Goal: Transaction & Acquisition: Purchase product/service

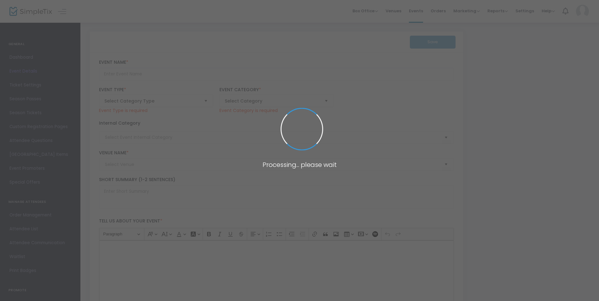
type input "Paramount 80s End of Summer Concert"
type textarea "Celebrate the end of summer with our favorite band PARAMOUNT! Join us for a gre…"
checkbox input "true"
type input "Buy Tickets"
type input "[GEOGRAPHIC_DATA]"
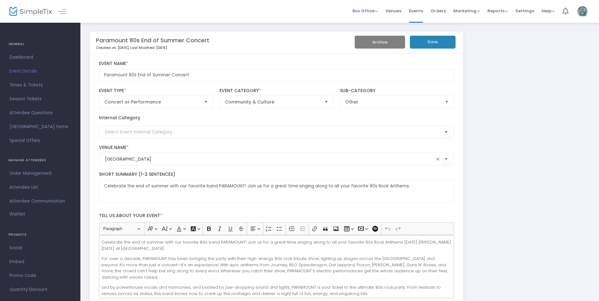
click at [376, 10] on span "Box Office" at bounding box center [365, 11] width 26 height 6
click at [398, 10] on span "Venues" at bounding box center [393, 11] width 16 height 16
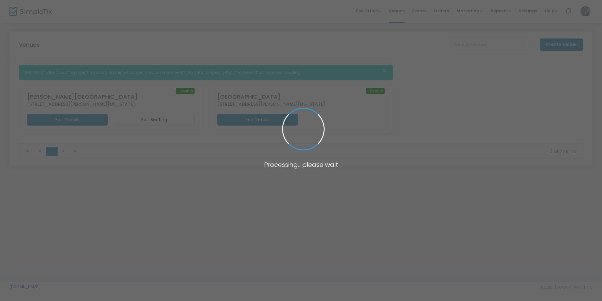
click at [377, 10] on span at bounding box center [301, 150] width 602 height 301
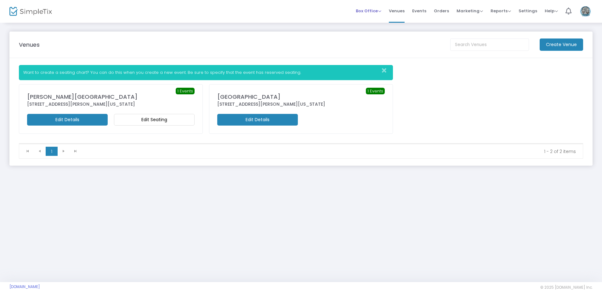
click at [376, 10] on span "Box Office" at bounding box center [369, 11] width 26 height 6
click at [378, 23] on li "Sell Tickets" at bounding box center [378, 21] width 45 height 12
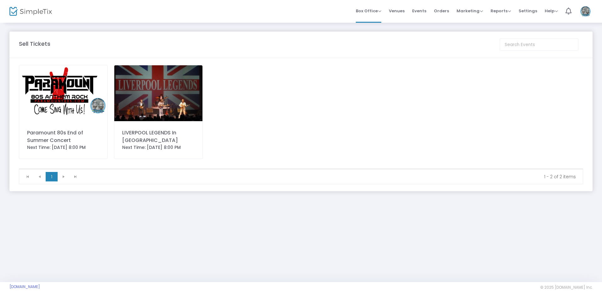
click at [67, 90] on img at bounding box center [63, 93] width 88 height 56
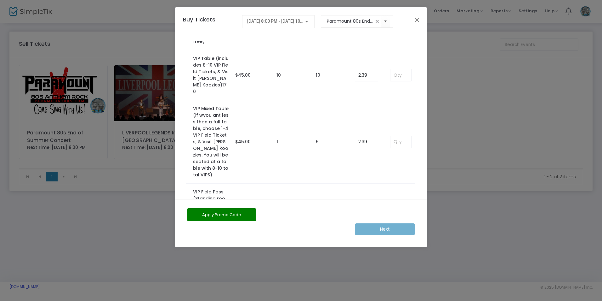
scroll to position [112, 0]
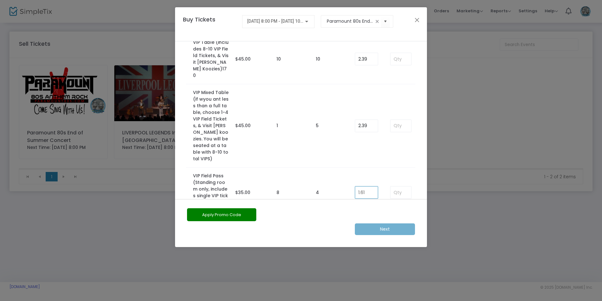
click at [365, 186] on input "1.61" at bounding box center [366, 192] width 23 height 12
type input "0.00"
click at [402, 186] on input at bounding box center [401, 192] width 21 height 12
type input "1"
click at [388, 233] on m-button "Next" at bounding box center [385, 229] width 60 height 12
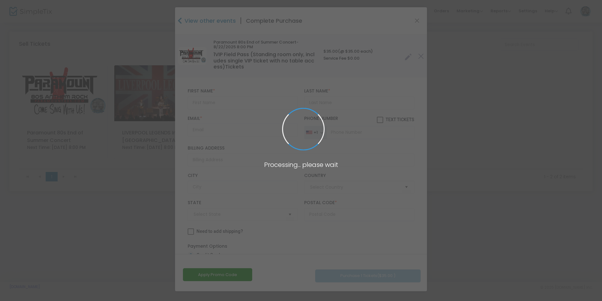
type input "[GEOGRAPHIC_DATA]"
type input "[US_STATE]"
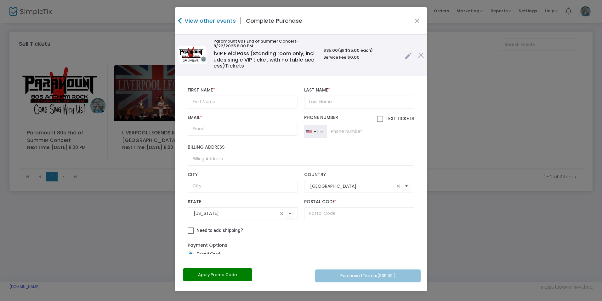
scroll to position [0, 0]
click at [222, 103] on input "text" at bounding box center [243, 102] width 110 height 13
type input "[PERSON_NAME]"
click at [323, 106] on input "Last Name *" at bounding box center [359, 102] width 110 height 13
type input "[PERSON_NAME]"
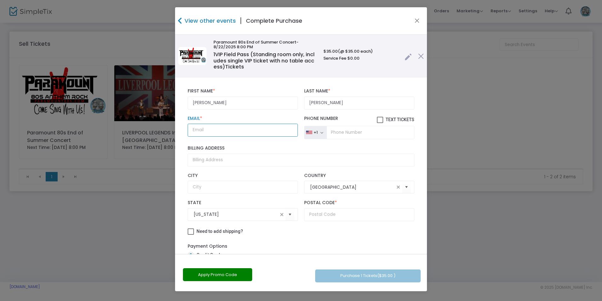
click at [261, 132] on input "Email *" at bounding box center [243, 130] width 110 height 13
type input "[EMAIL_ADDRESS][PERSON_NAME][DOMAIN_NAME]"
type input "67124"
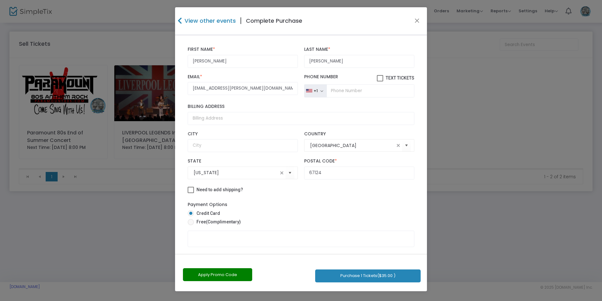
click at [225, 222] on span "(Complimentary)" at bounding box center [223, 221] width 35 height 5
click at [191, 225] on input "Free (Complimentary)" at bounding box center [191, 225] width 0 height 0
radio input "true"
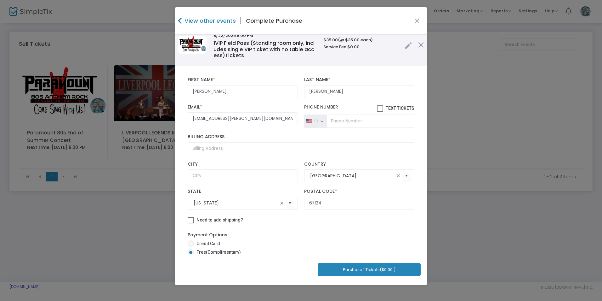
scroll to position [11, 0]
click at [377, 109] on span at bounding box center [380, 109] width 6 height 6
click at [380, 112] on input "Text Tickets" at bounding box center [380, 112] width 0 height 0
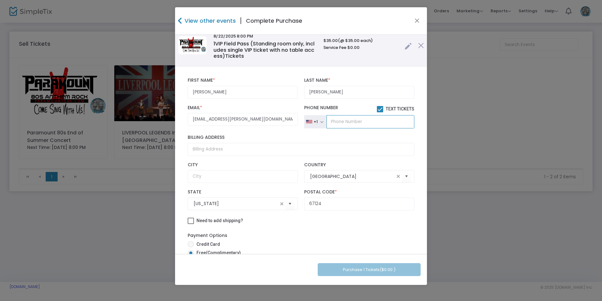
click at [362, 123] on input "tel" at bounding box center [371, 121] width 88 height 13
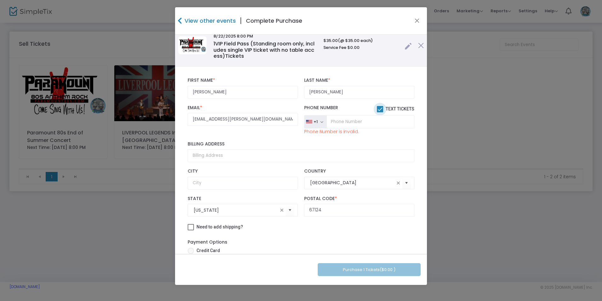
click at [377, 111] on span at bounding box center [380, 109] width 6 height 6
click at [380, 112] on input "Text Tickets" at bounding box center [380, 112] width 0 height 0
checkbox input "false"
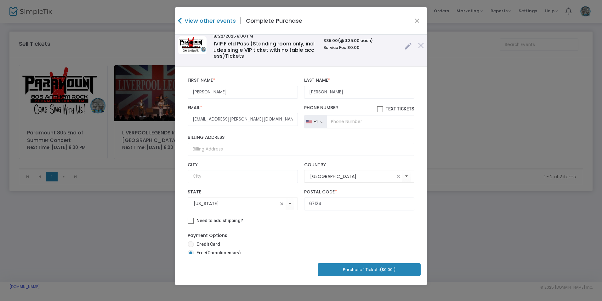
click at [366, 268] on button "Purchase 1 Tickets ($0.00 )" at bounding box center [369, 269] width 103 height 13
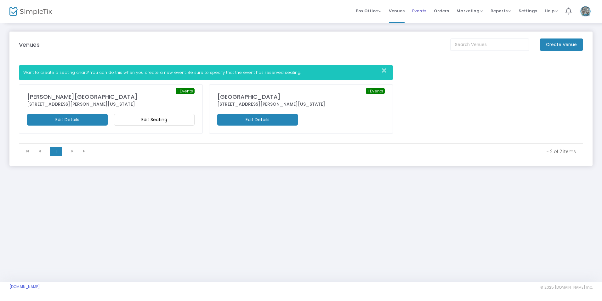
click at [421, 12] on span "Events" at bounding box center [419, 11] width 14 height 16
